Goal: Task Accomplishment & Management: Manage account settings

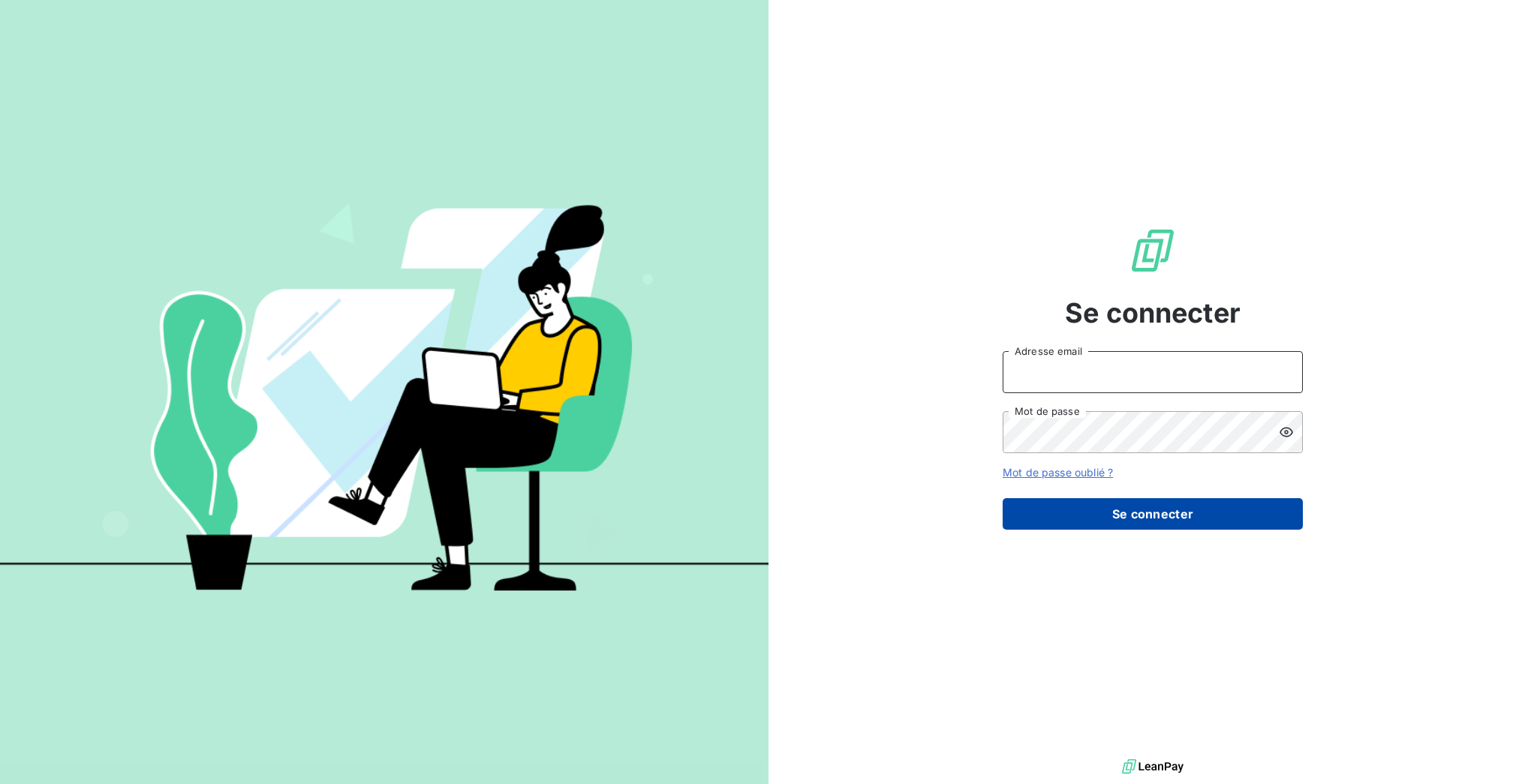
type input "[EMAIL_ADDRESS][DOMAIN_NAME]"
click at [1112, 509] on button "Se connecter" at bounding box center [1153, 514] width 300 height 32
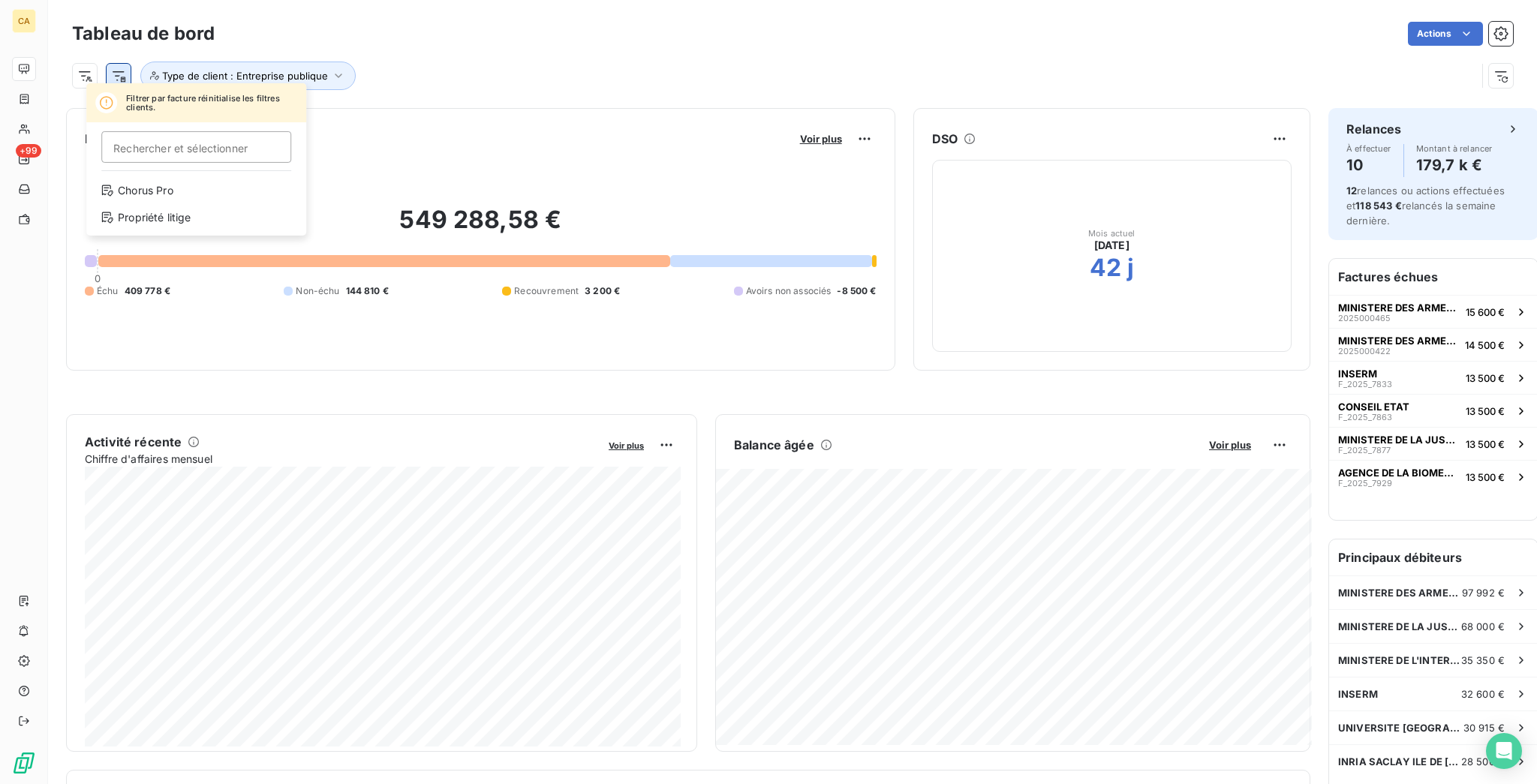
click at [108, 79] on html "CA +99 Tableau de bord Actions Filtrer par facture réinitialise les filtres cli…" at bounding box center [768, 392] width 1537 height 784
click at [99, 76] on html "CA +99 Tableau de bord Actions Filtrer par facture réinitialise les filtres cli…" at bounding box center [768, 392] width 1537 height 784
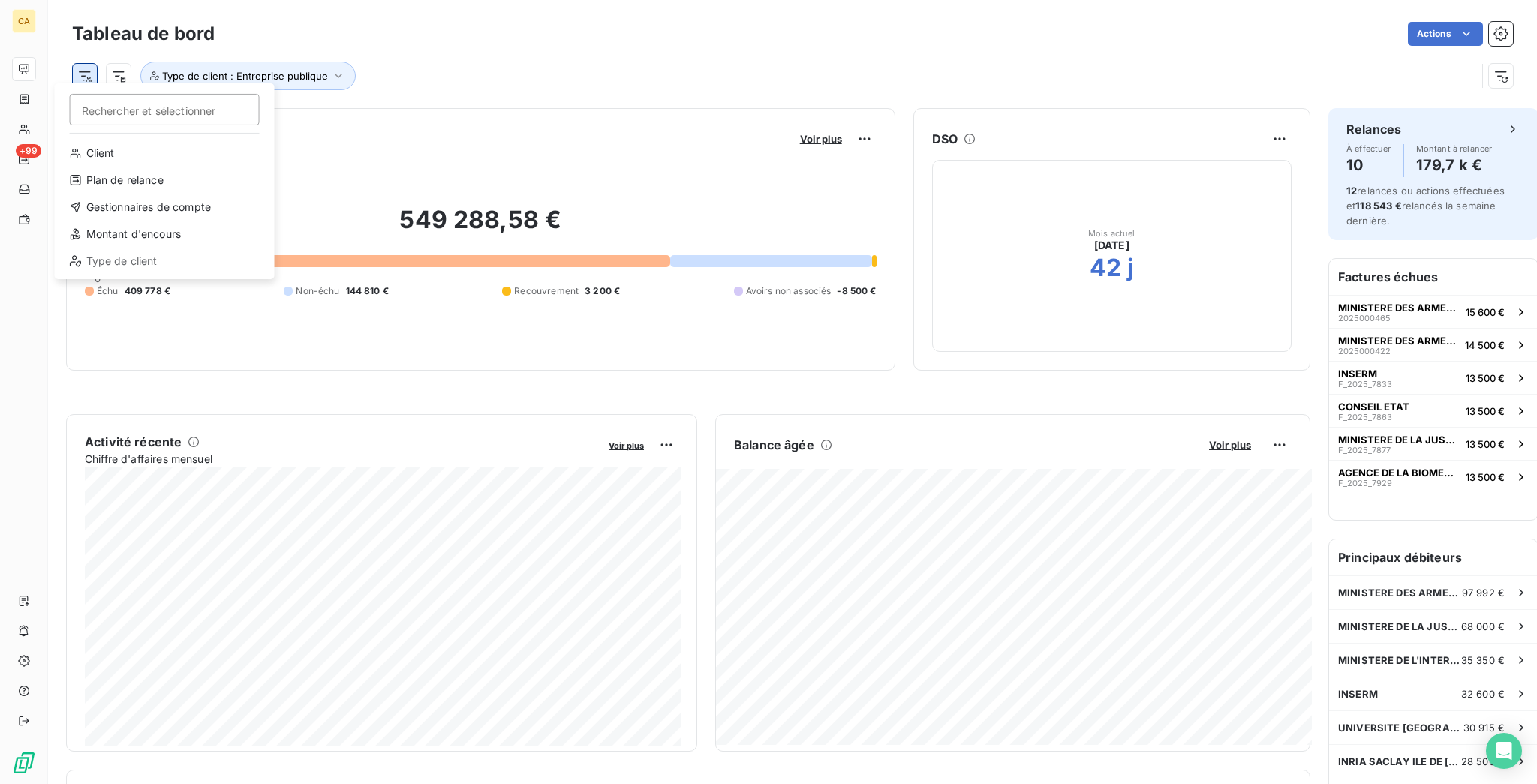
click at [62, 75] on html "CA +99 Tableau de bord Actions Rechercher et sélectionner Client Plan de relanc…" at bounding box center [768, 392] width 1537 height 784
click at [931, 70] on html "CA +99 Tableau de bord Actions Rechercher et sélectionner Client Plan de relanc…" at bounding box center [768, 392] width 1537 height 784
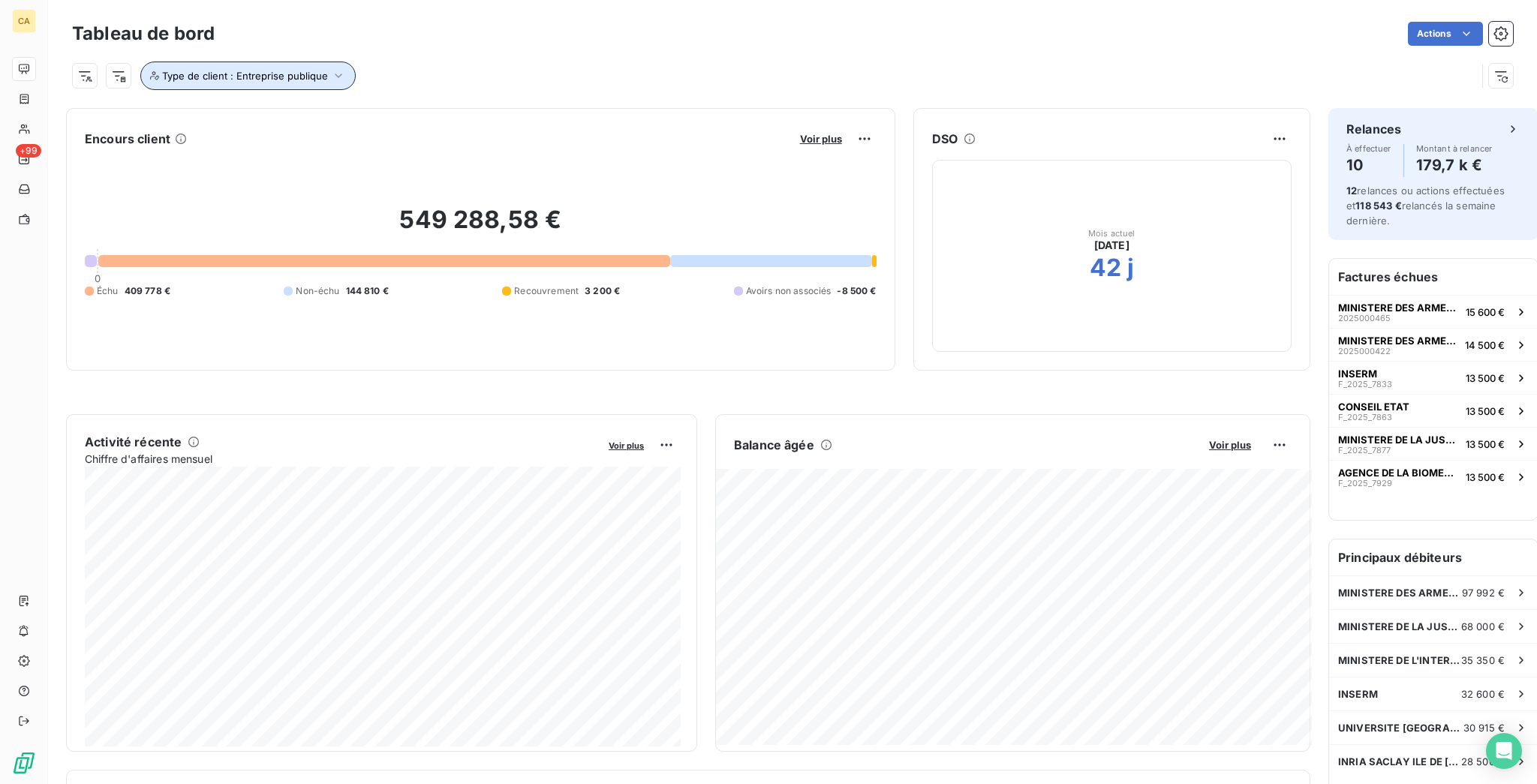
click at [227, 70] on span "Type de client : Entreprise publique" at bounding box center [245, 76] width 166 height 12
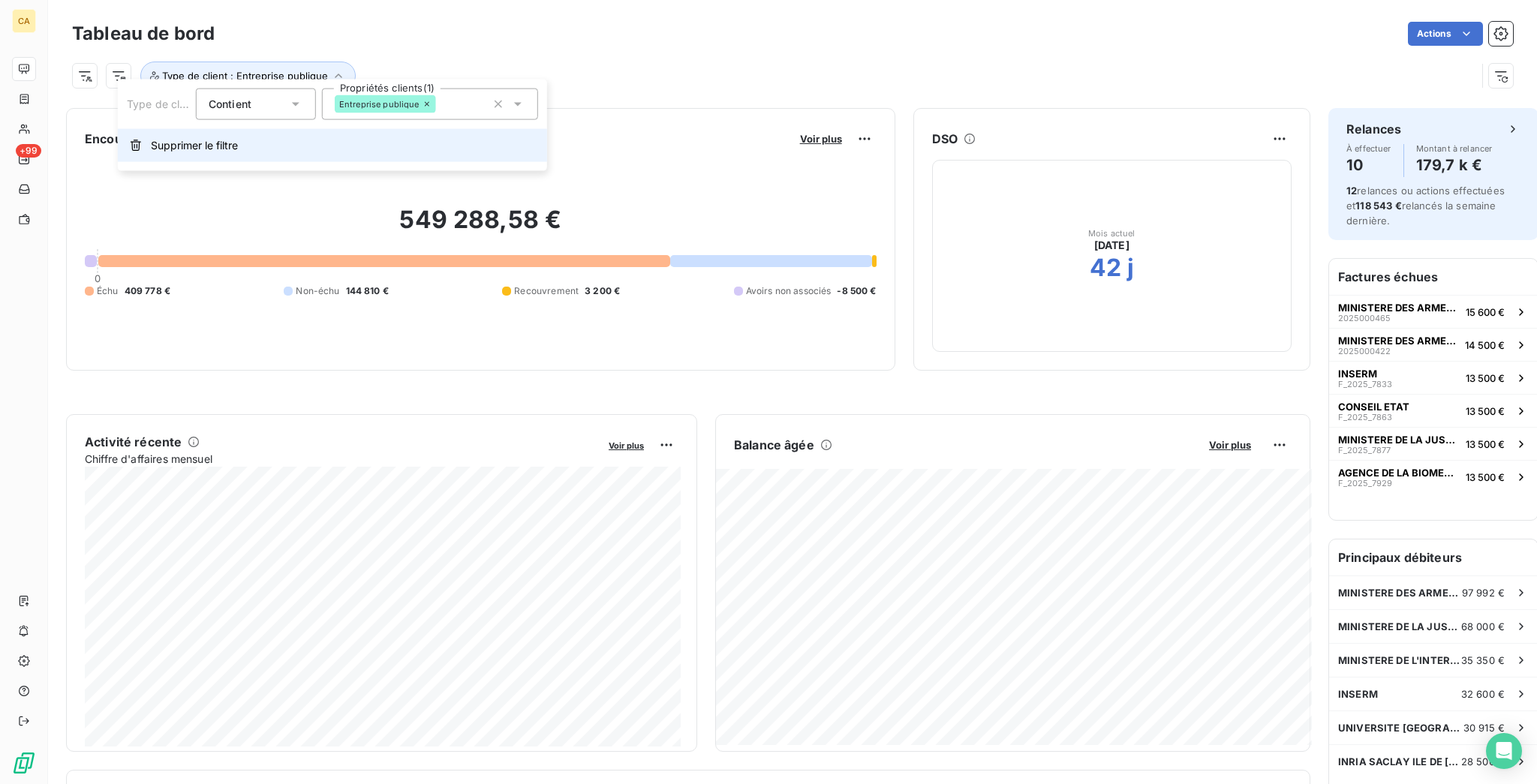
click at [201, 138] on span "Supprimer le filtre" at bounding box center [194, 145] width 87 height 15
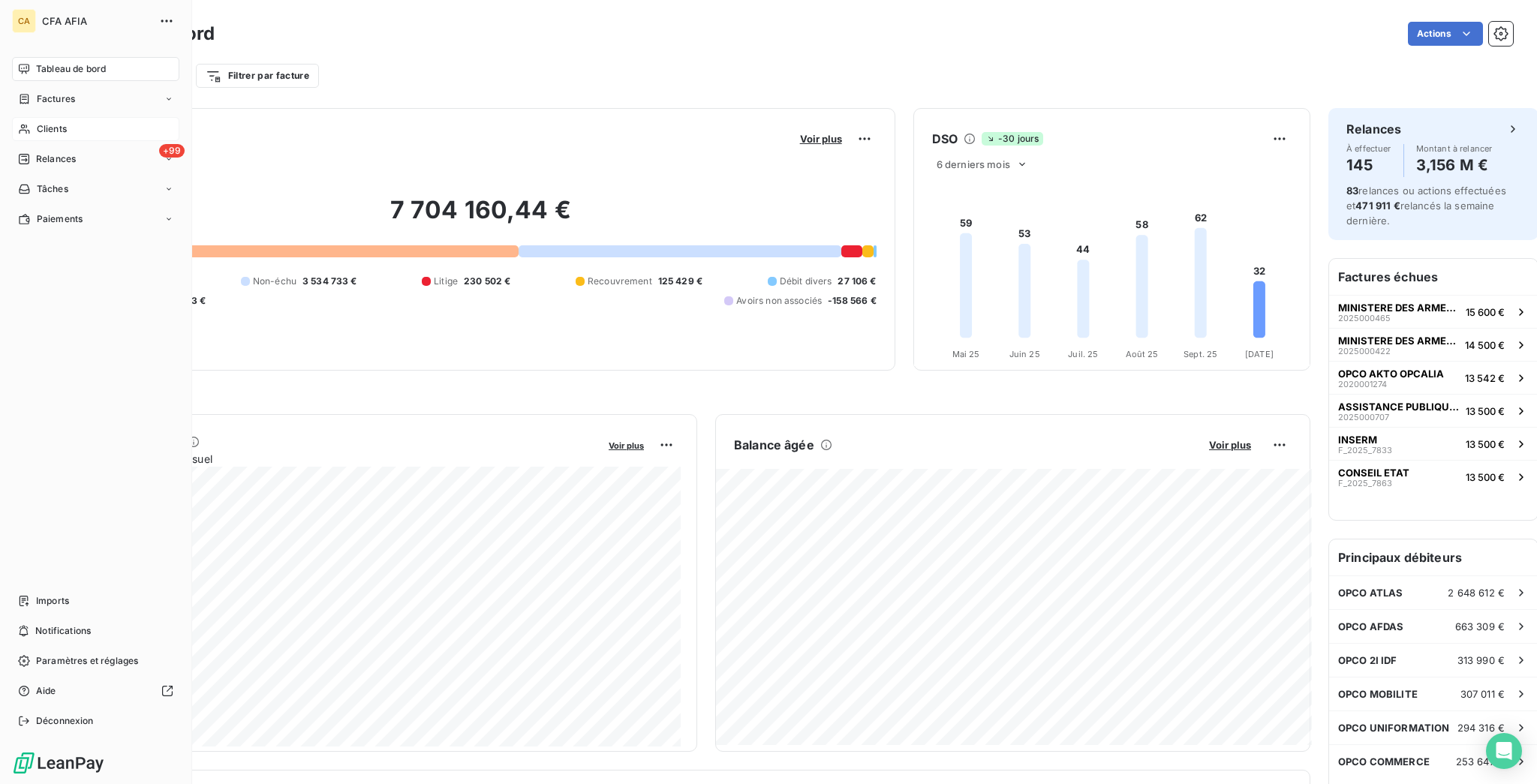
click at [29, 117] on div "Clients" at bounding box center [96, 129] width 167 height 24
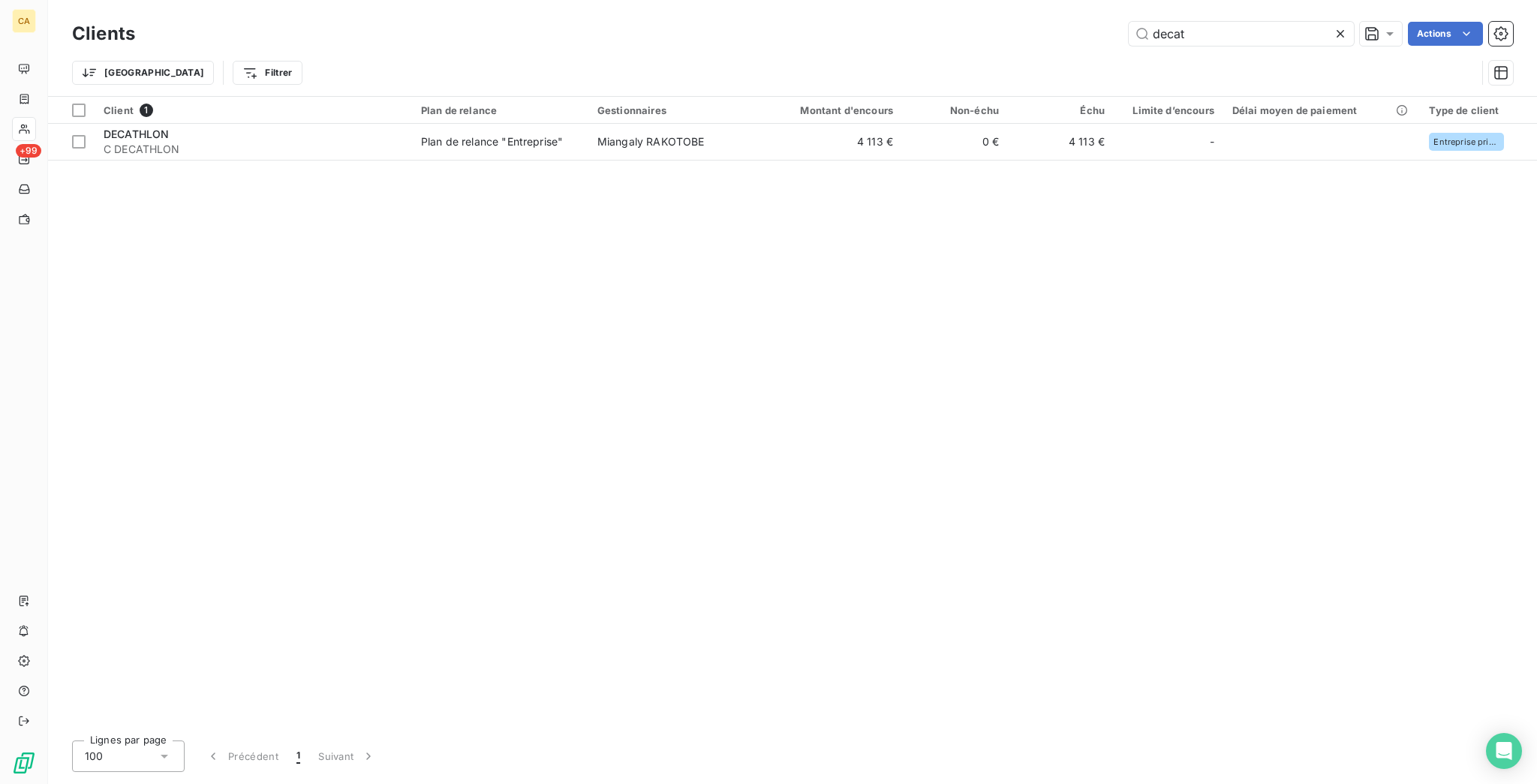
type input "decat"
click at [774, 145] on div "Client 1 Plan de relance Gestionnaires Montant d'encours Non-échu Échu Limite d…" at bounding box center [792, 413] width 1489 height 632
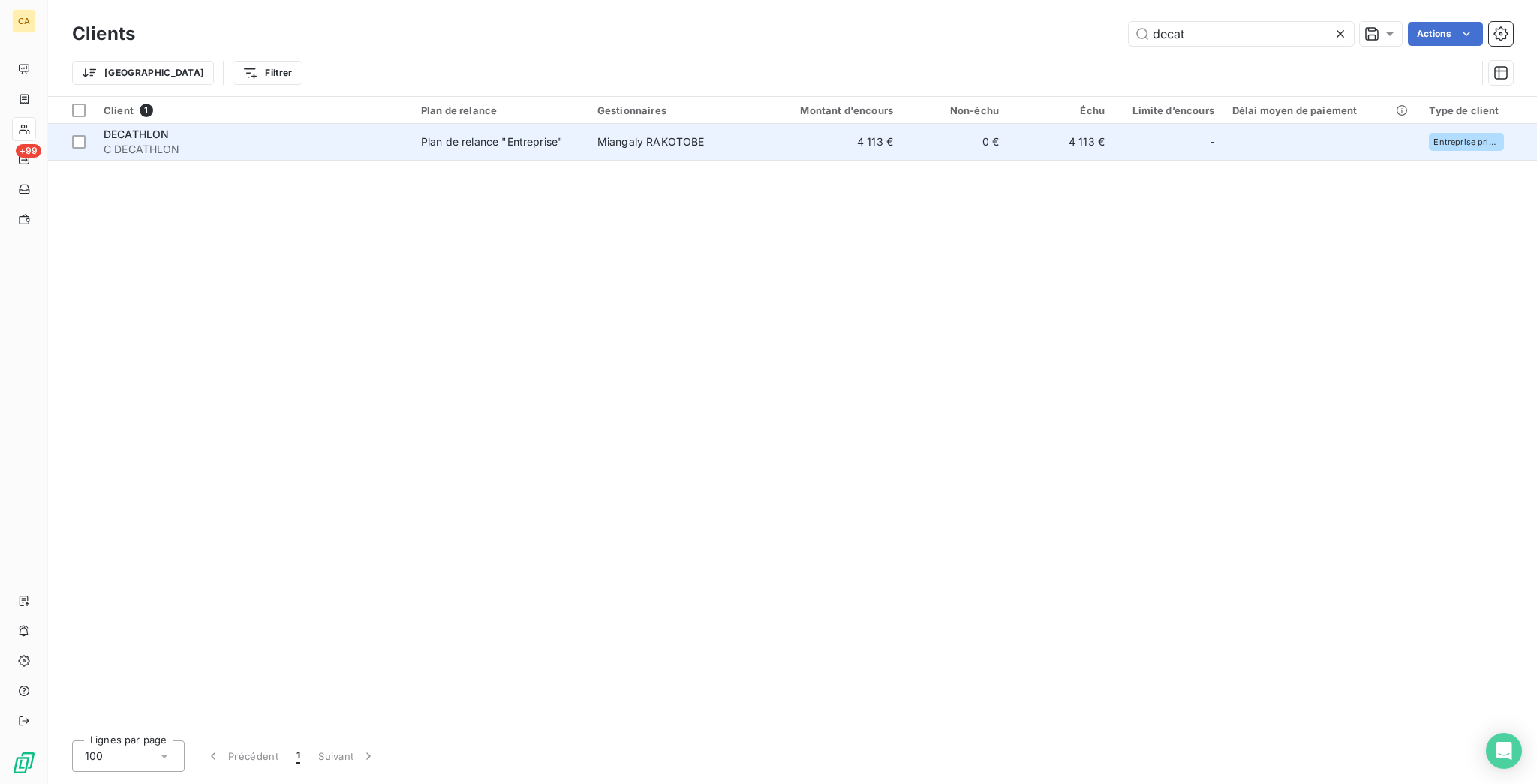
click at [774, 132] on td "4 113 €" at bounding box center [831, 142] width 142 height 36
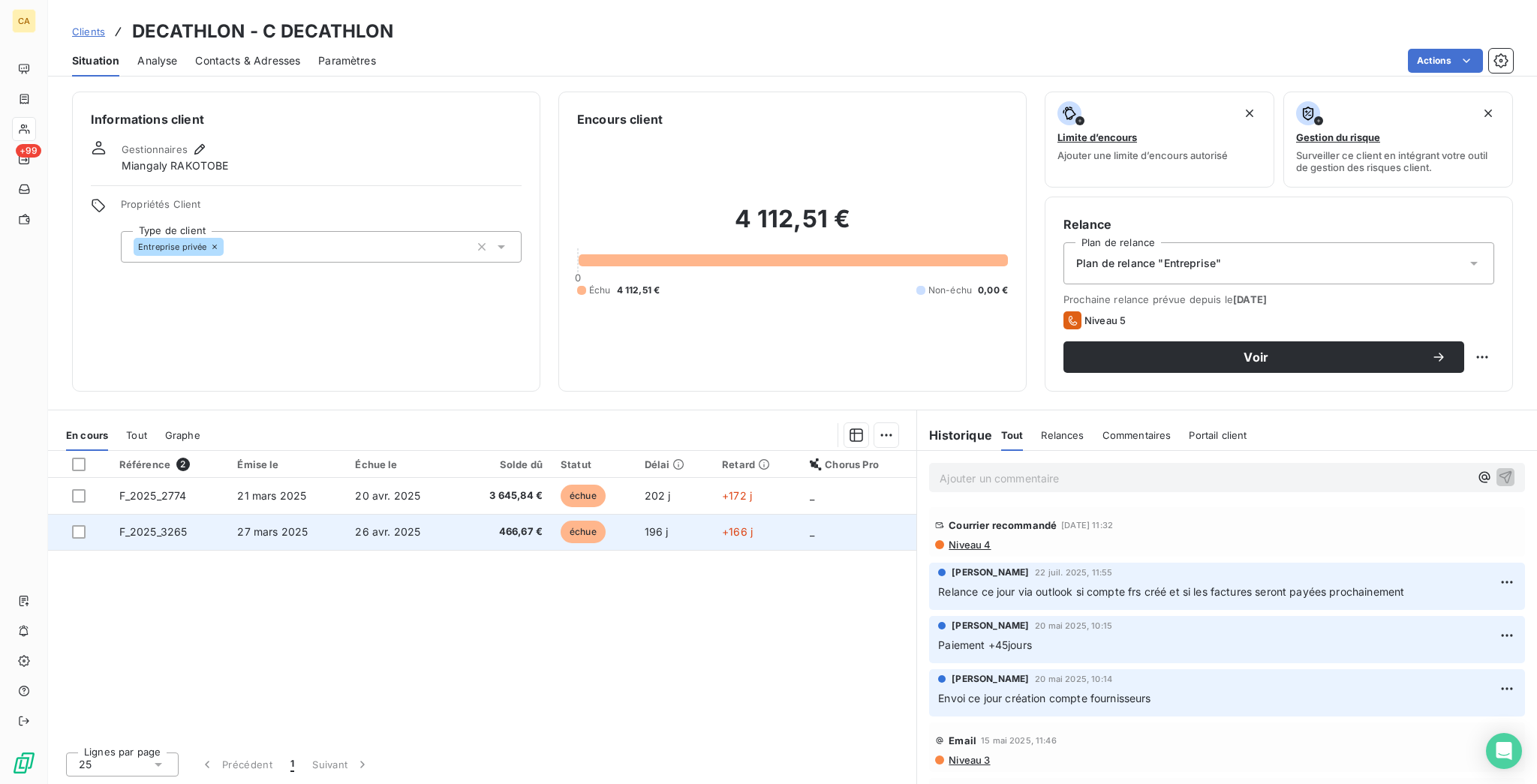
click at [243, 525] on span "27 mars 2025" at bounding box center [272, 532] width 71 height 13
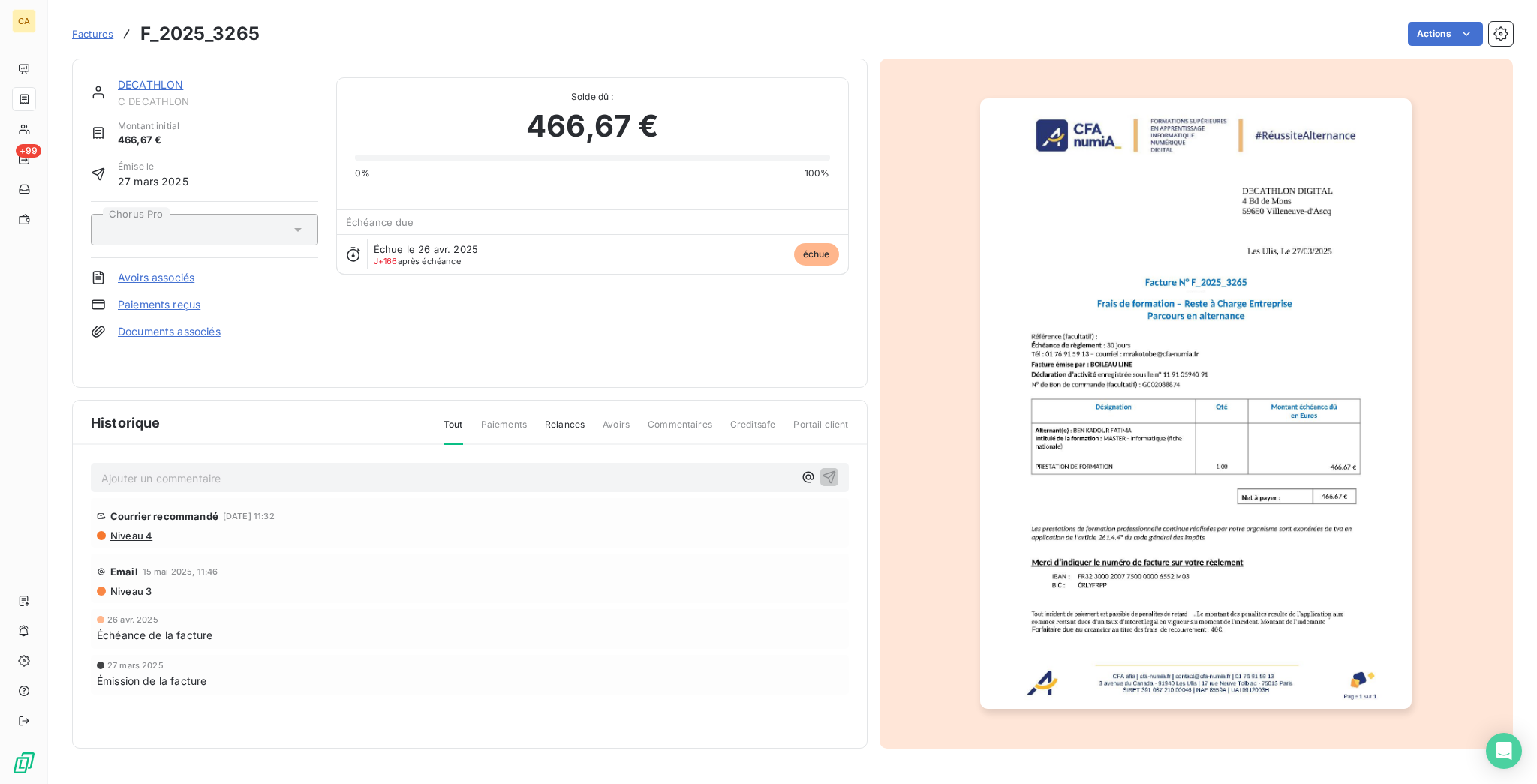
click at [230, 469] on p "Ajouter un commentaire ﻿" at bounding box center [447, 478] width 692 height 19
click at [224, 374] on div "DECATHLON C DECATHLON Montant initial 466,67 € Émise le 27 mars 2025 Chorus Pro…" at bounding box center [470, 224] width 795 height 330
click at [181, 469] on p "Ajouter un commentaire ﻿" at bounding box center [447, 478] width 692 height 19
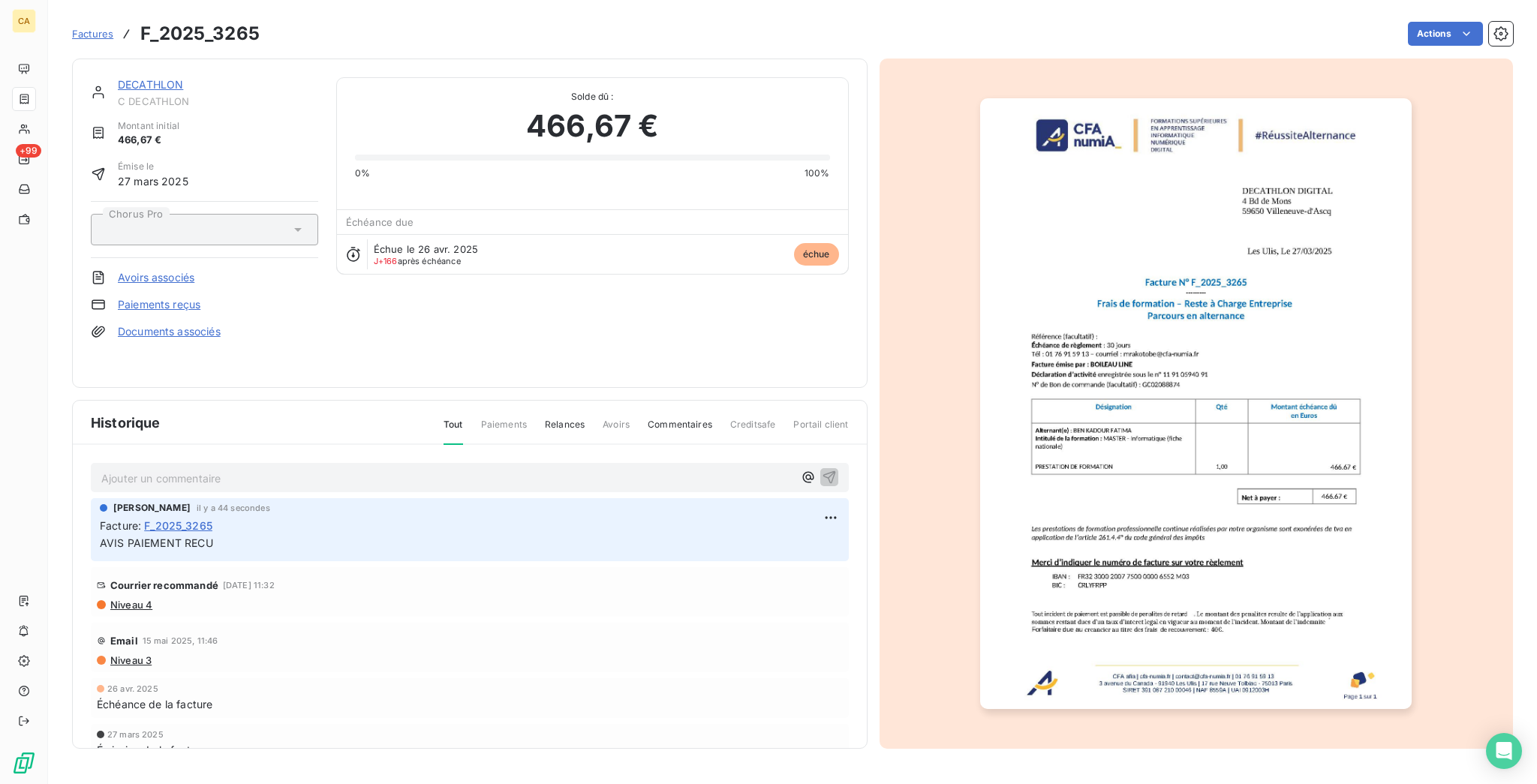
click at [118, 78] on link "DECATHLON" at bounding box center [150, 84] width 65 height 13
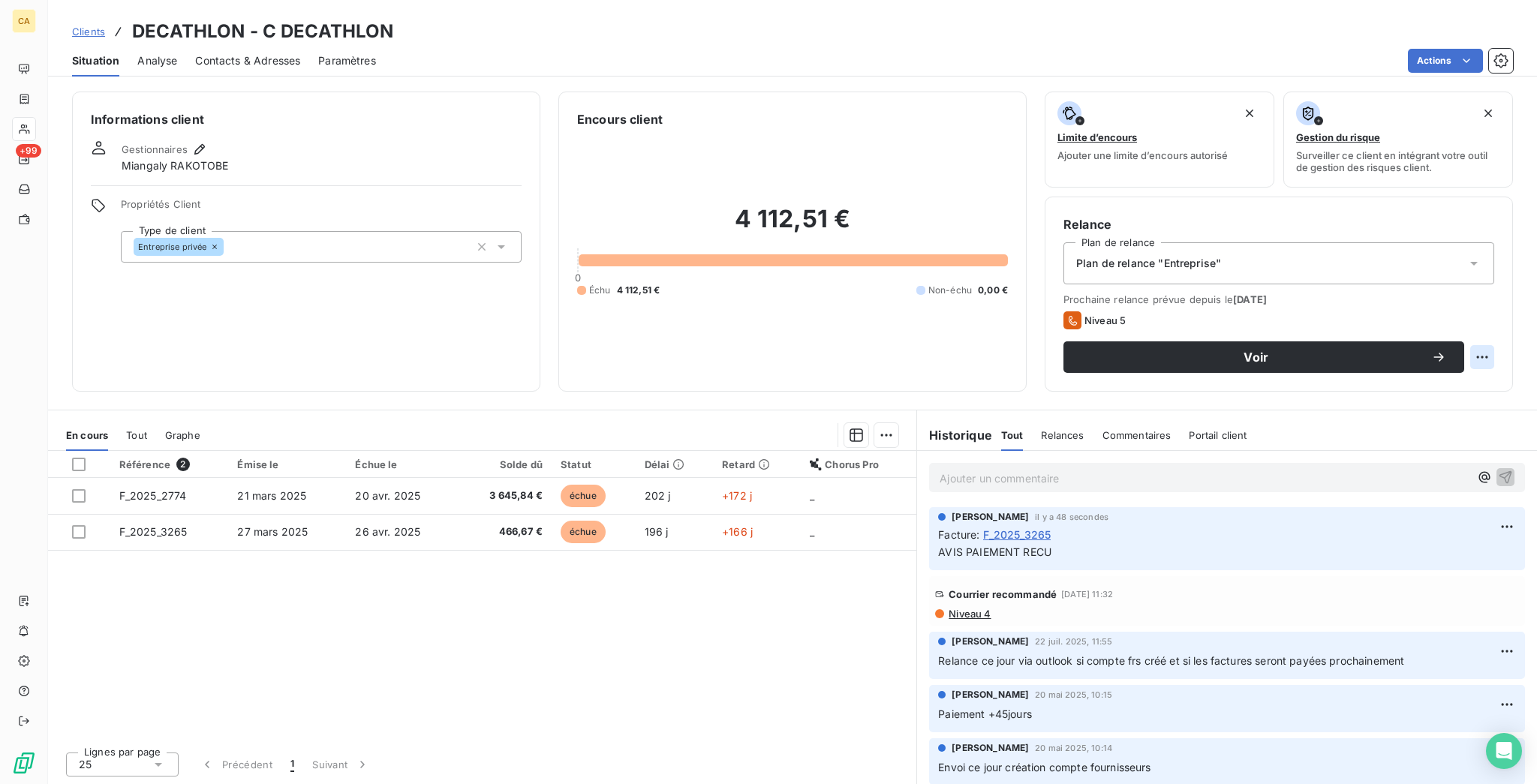
click at [1496, 292] on html "CA +99 Clients DECATHLON - C DECATHLON Situation Analyse Contacts & Adresses Pa…" at bounding box center [768, 392] width 1537 height 784
click at [1495, 314] on div "Replanifier cette action" at bounding box center [1437, 326] width 146 height 36
click at [1480, 322] on div "Replanifier cette action" at bounding box center [1437, 327] width 135 height 24
select select "9"
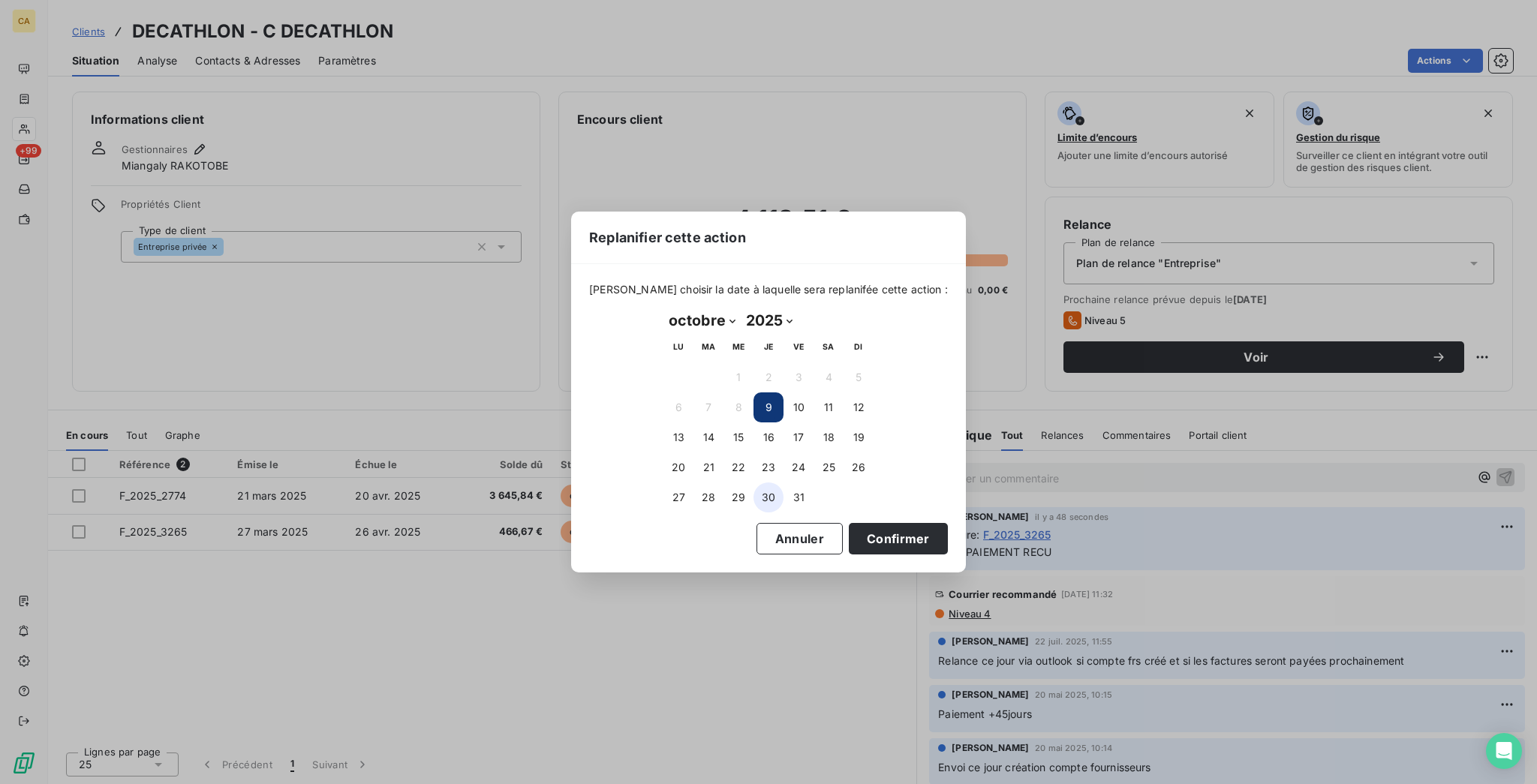
click at [768, 494] on button "30" at bounding box center [769, 497] width 30 height 30
click at [848, 533] on button "Confirmer" at bounding box center [898, 539] width 99 height 32
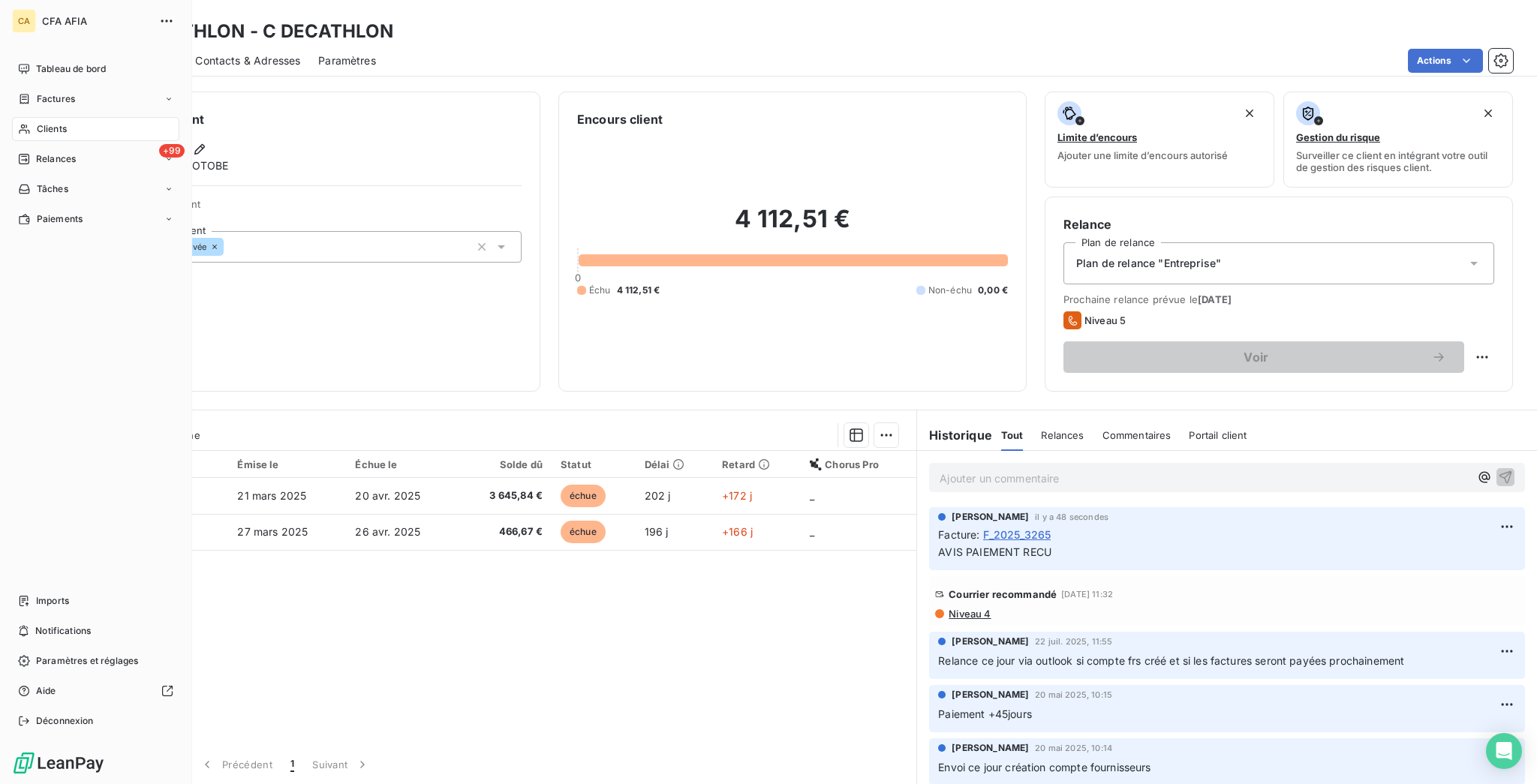
click at [55, 67] on nav "Tableau de bord Factures Clients +99 Relances Tâches Paiements" at bounding box center [96, 144] width 167 height 174
click at [59, 62] on span "Tableau de bord" at bounding box center [71, 68] width 70 height 14
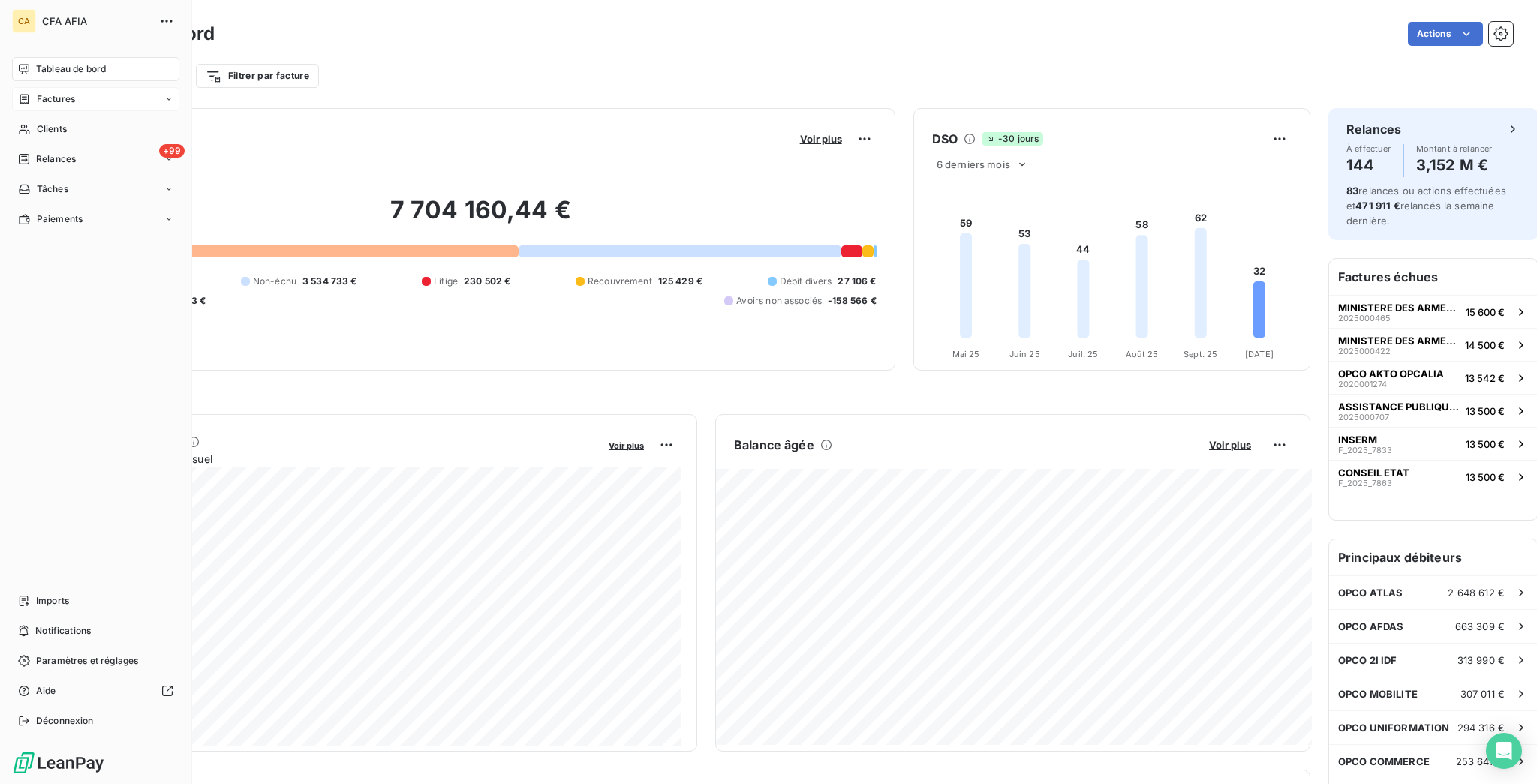
click at [37, 92] on span "Factures" at bounding box center [56, 99] width 38 height 14
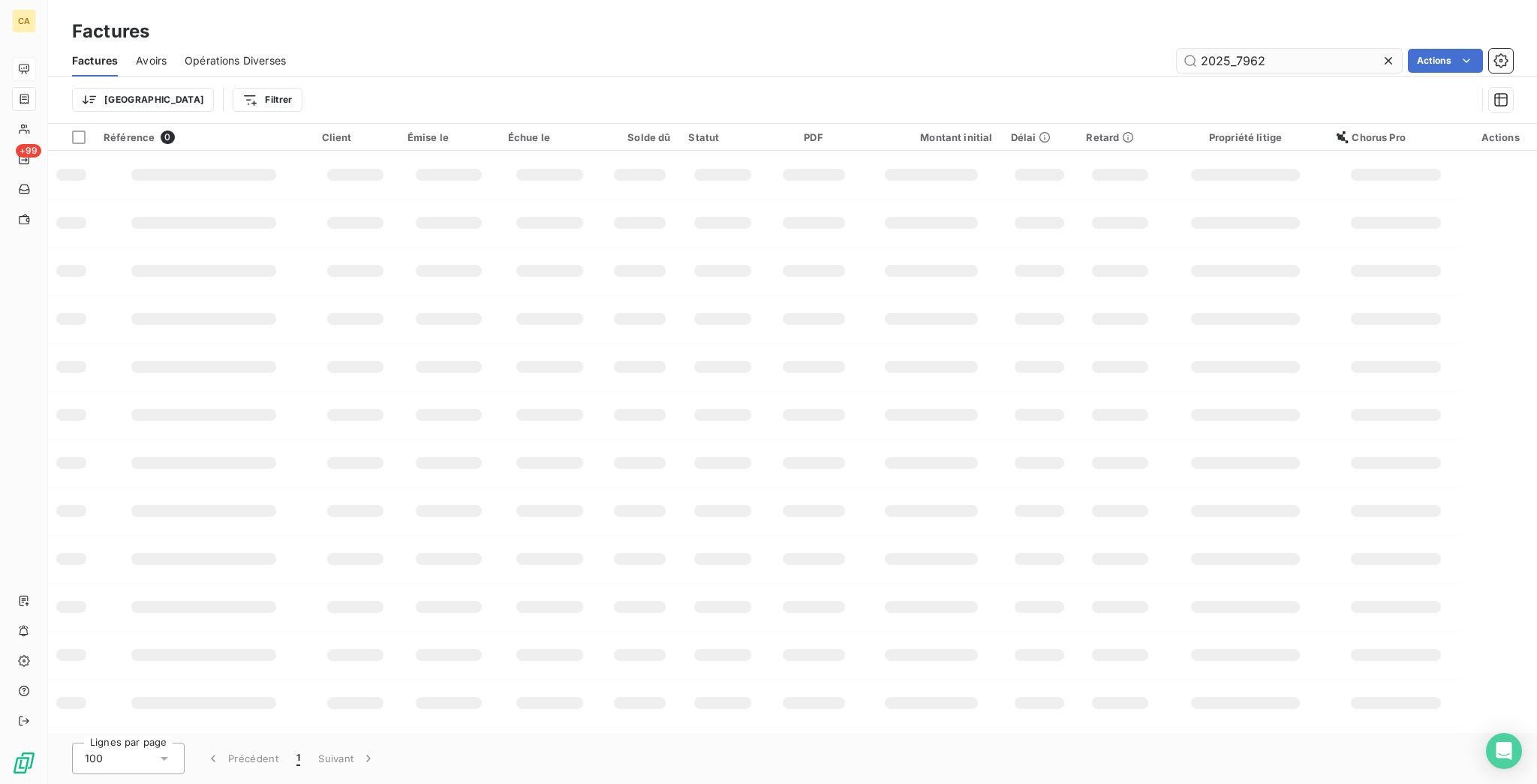
click at [1240, 49] on input "2025_7962" at bounding box center [1289, 60] width 225 height 24
drag, startPoint x: 1244, startPoint y: 46, endPoint x: 1535, endPoint y: 89, distance: 294.2
click at [1535, 91] on div "Factures Avoirs Opérations Diverses 2025_7962 Actions Trier Filtrer" at bounding box center [792, 84] width 1489 height 78
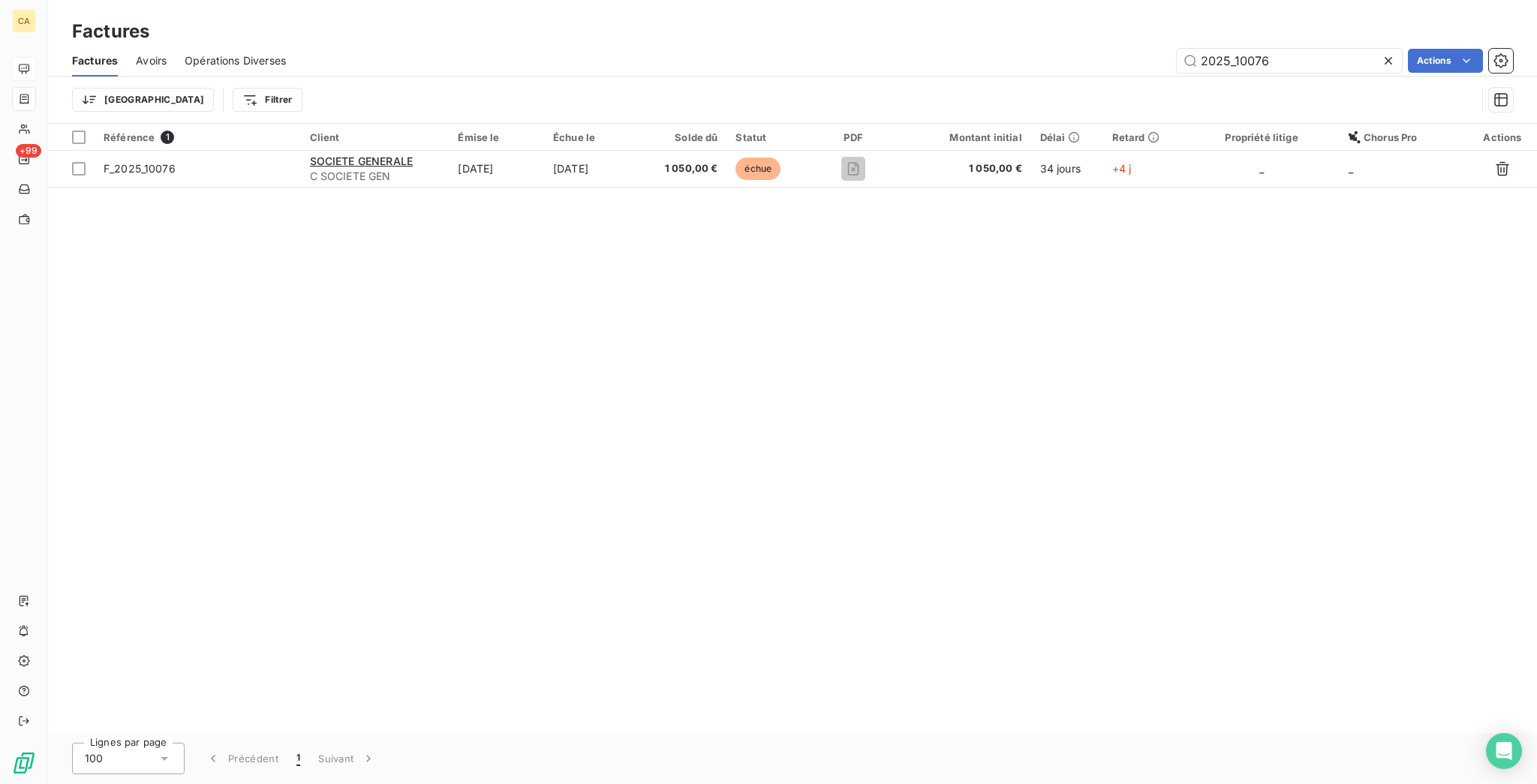
type input "2025_10076"
click at [586, 158] on table "Référence 1 Client Émise le Échue le Solde dû Statut PDF Montant initial Délai …" at bounding box center [792, 156] width 1489 height 64
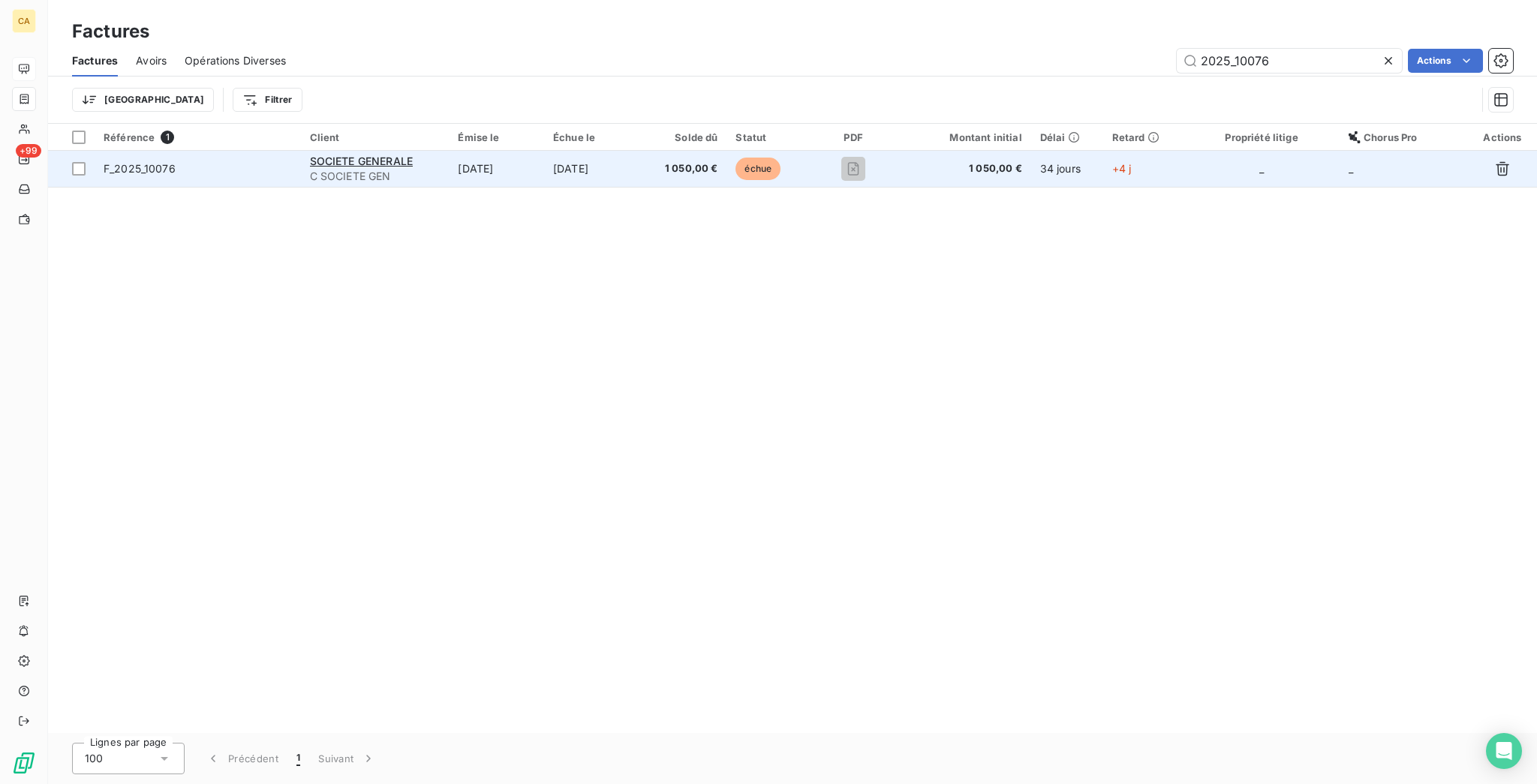
click at [587, 151] on td "[DATE]" at bounding box center [592, 169] width 96 height 36
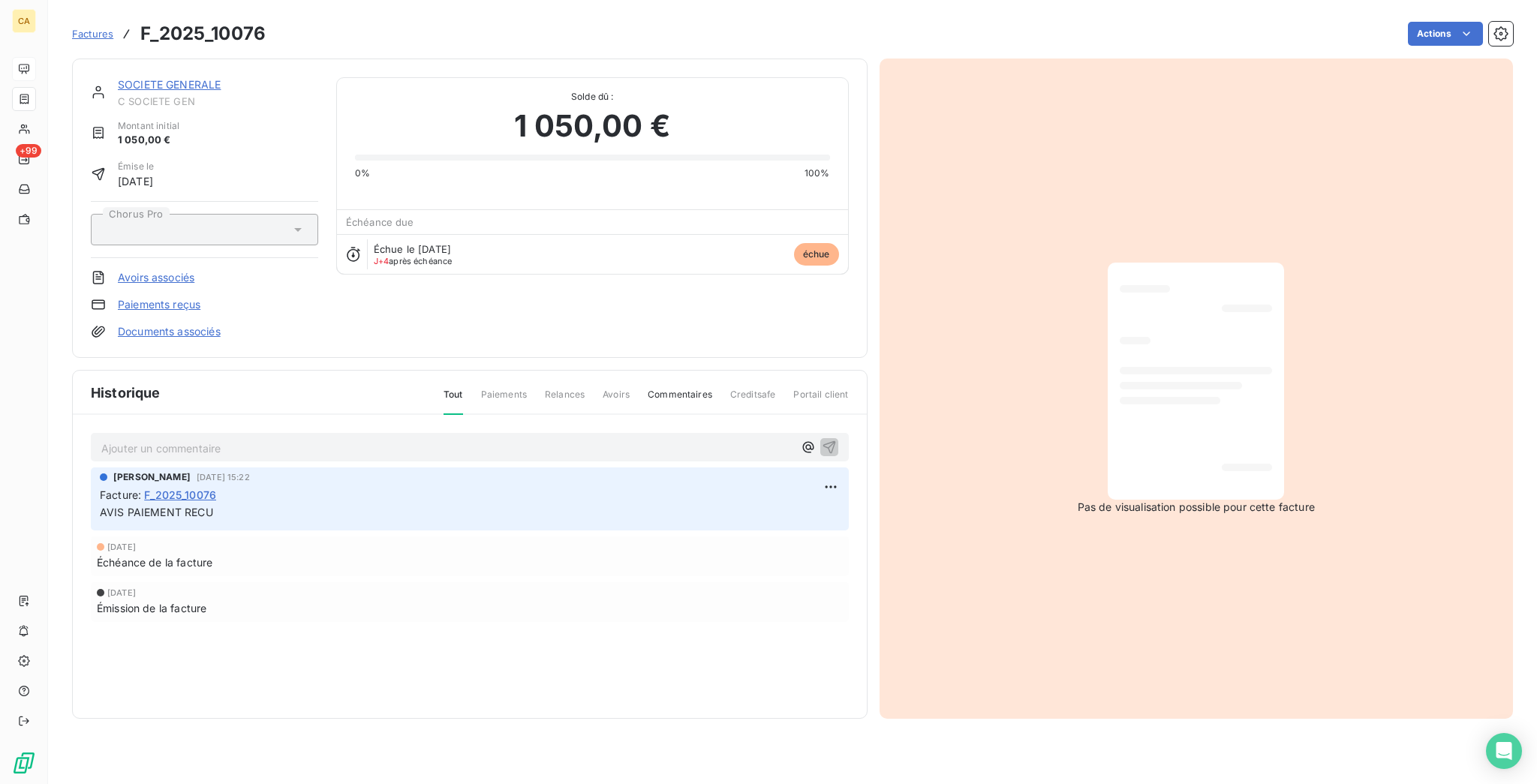
drag, startPoint x: 304, startPoint y: 385, endPoint x: 302, endPoint y: 368, distance: 17.1
click at [302, 415] on div "Ajouter un commentaire ﻿ [PERSON_NAME] [DATE] 15:22 Facture : F_2025_10076 [PER…" at bounding box center [469, 548] width 794 height 268
click at [302, 439] on p "Ajouter un commentaire ﻿" at bounding box center [447, 449] width 692 height 19
